Goal: Transaction & Acquisition: Register for event/course

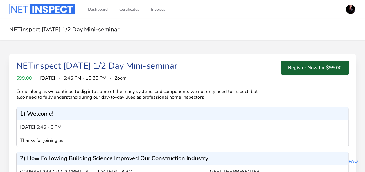
click at [295, 70] on button "Register Now for $99.00" at bounding box center [315, 68] width 68 height 14
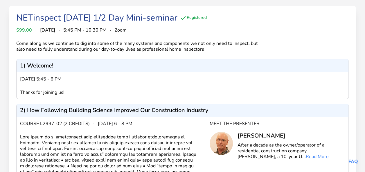
scroll to position [48, 0]
